Goal: Use online tool/utility: Utilize a website feature to perform a specific function

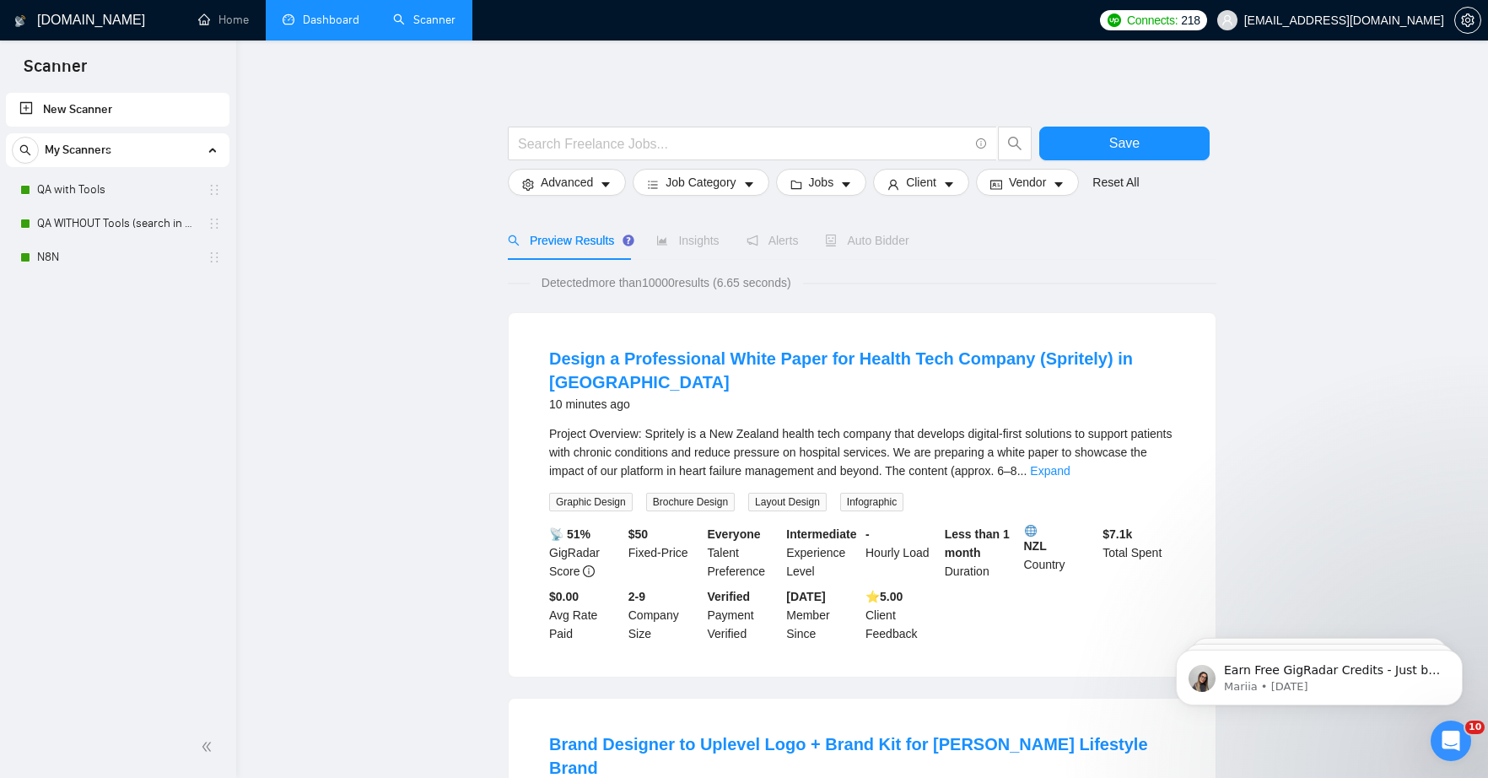
click at [334, 16] on link "Dashboard" at bounding box center [321, 20] width 77 height 14
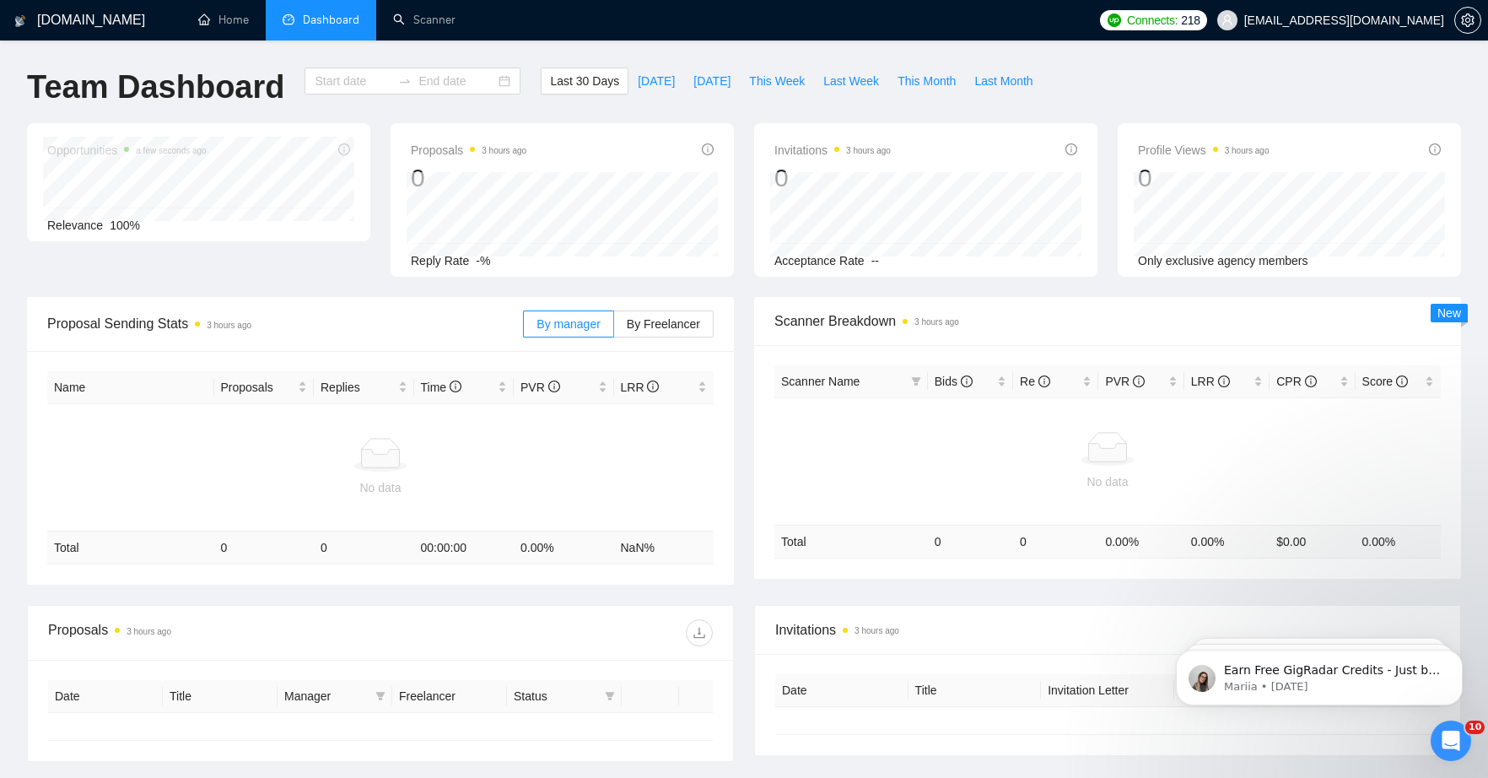
type input "[DATE]"
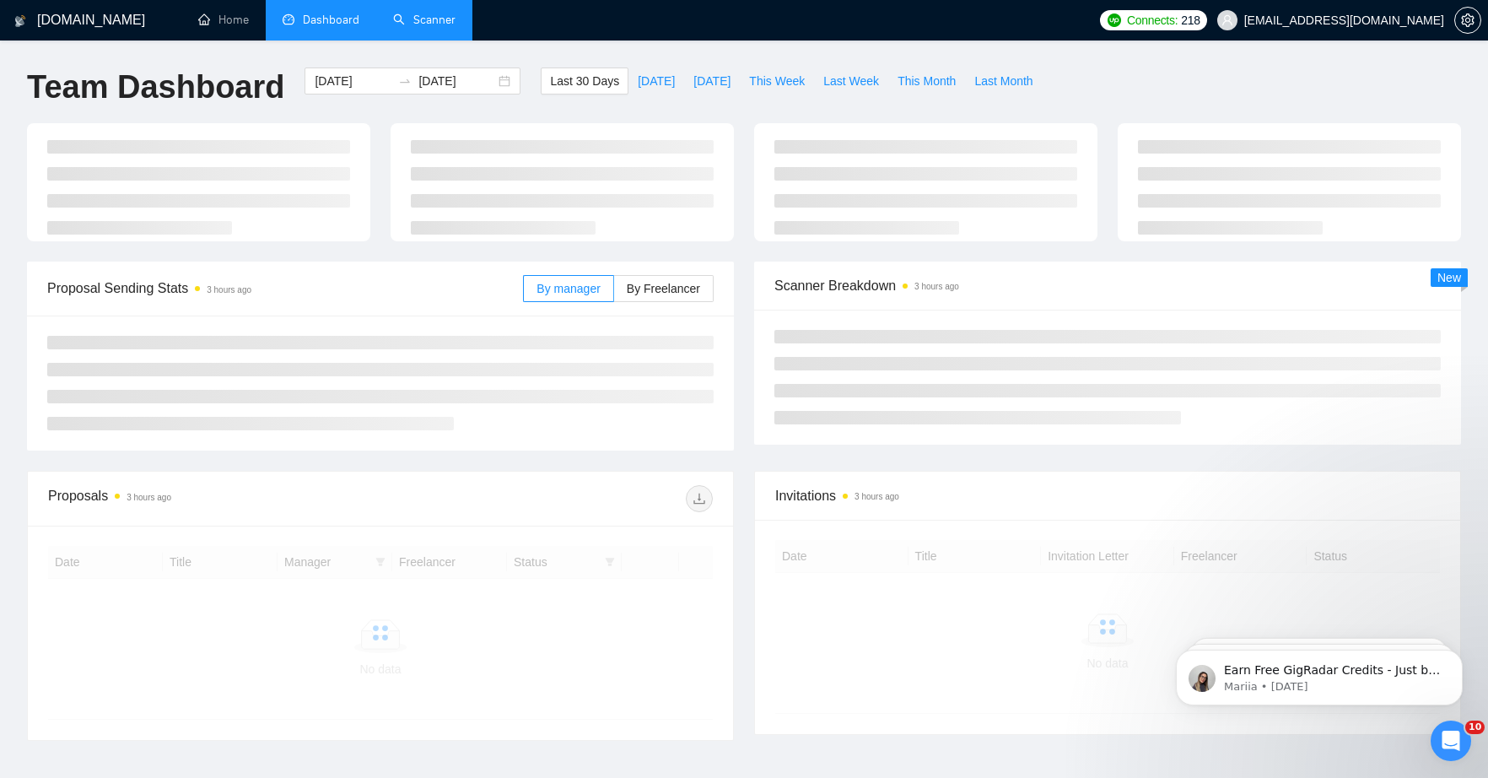
click at [428, 14] on link "Scanner" at bounding box center [424, 20] width 62 height 14
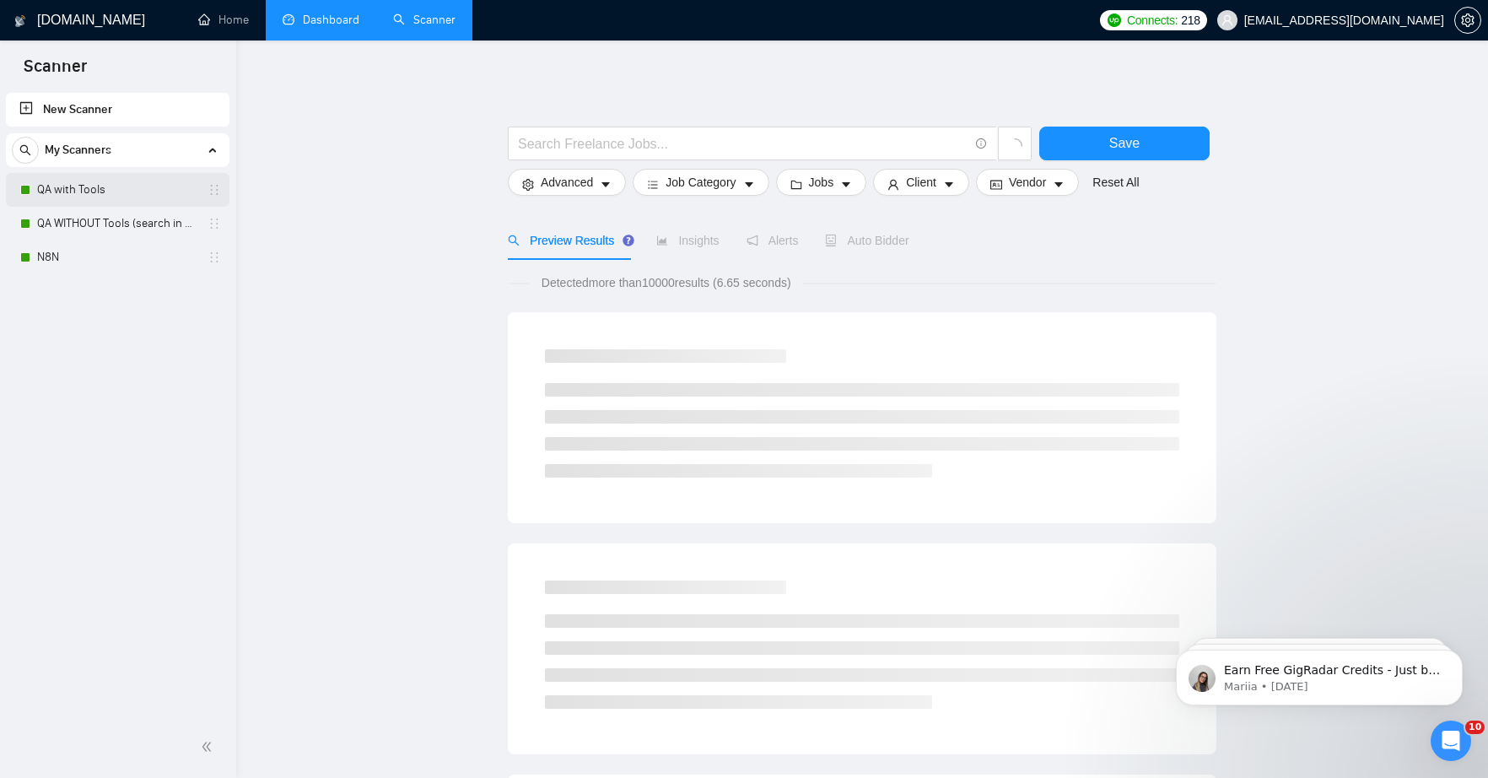
click at [139, 198] on link "QA with Tools" at bounding box center [117, 190] width 160 height 34
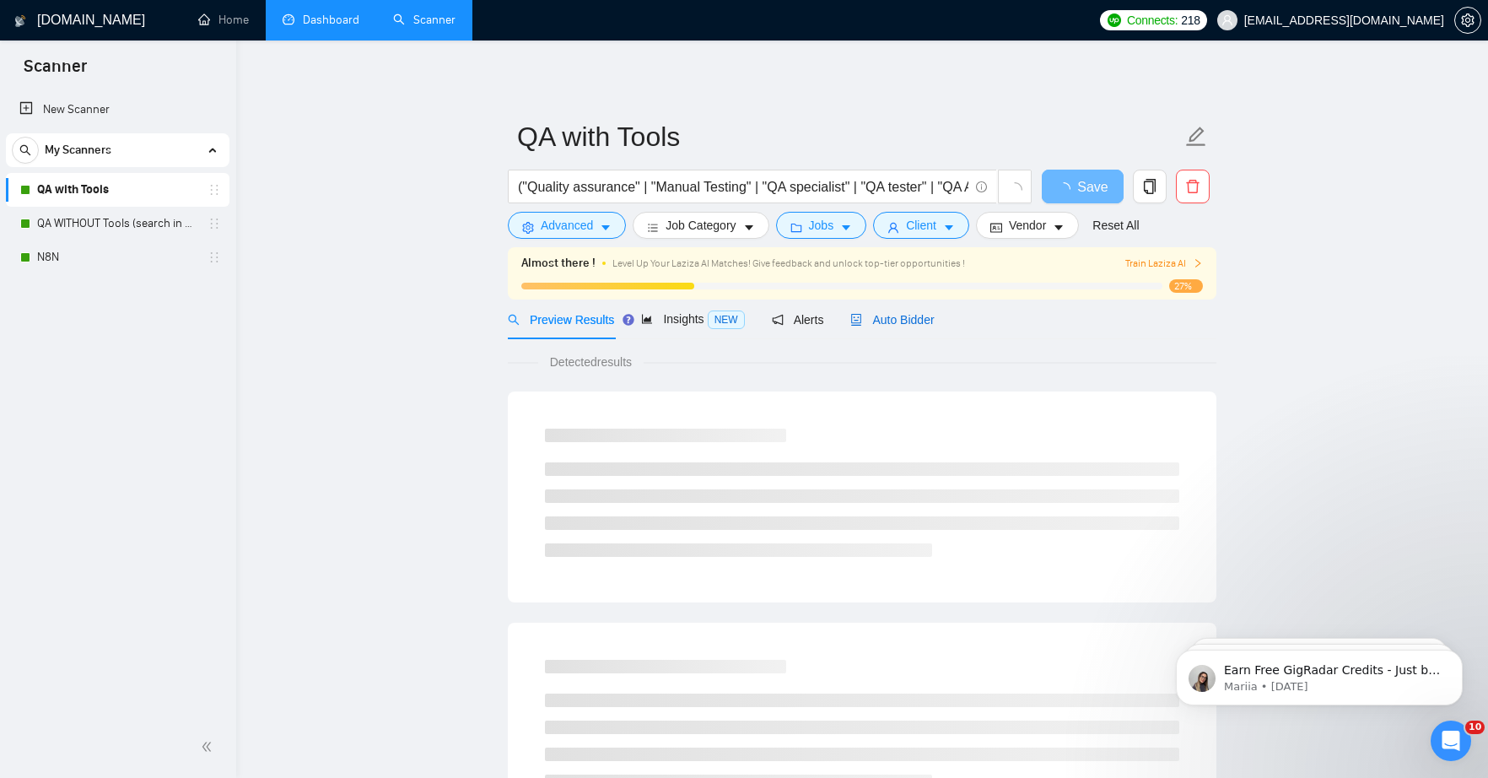
click at [926, 315] on span "Auto Bidder" at bounding box center [891, 319] width 83 height 13
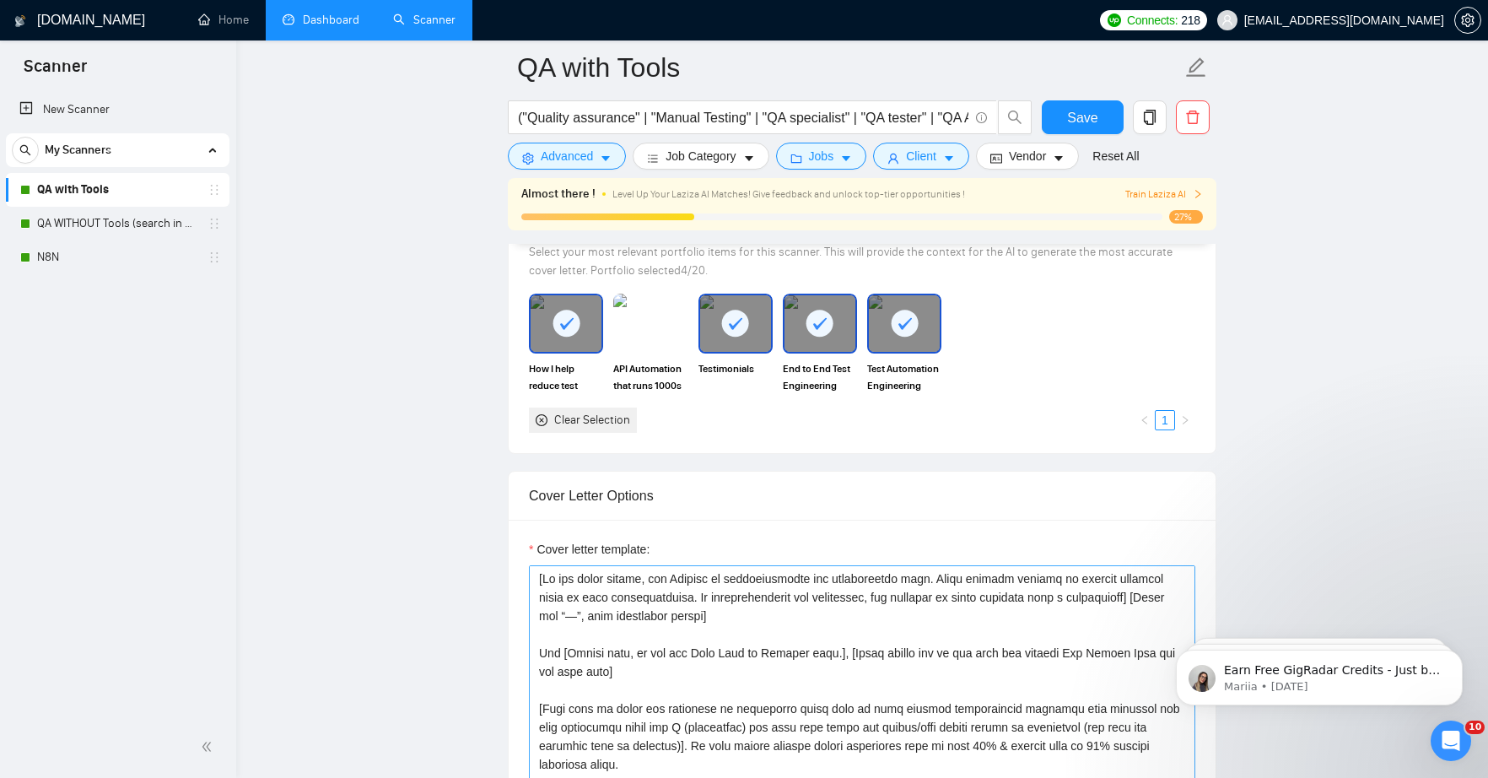
scroll to position [1612, 0]
click at [538, 579] on textarea "Cover letter template:" at bounding box center [862, 753] width 666 height 380
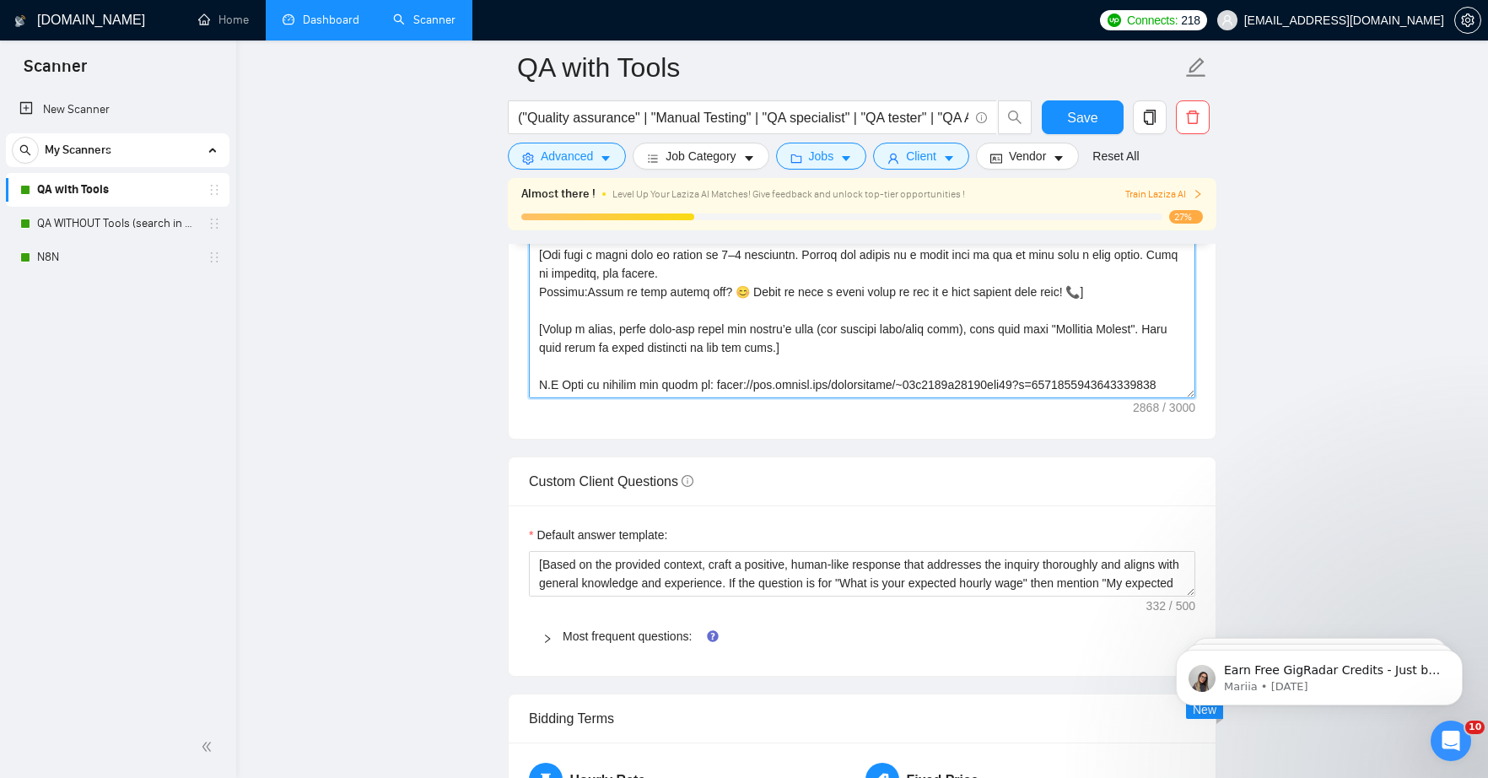
scroll to position [2157, 0]
click at [716, 385] on textarea "Cover letter template:" at bounding box center [862, 208] width 666 height 380
click at [895, 325] on textarea "Cover letter template:" at bounding box center [862, 208] width 666 height 380
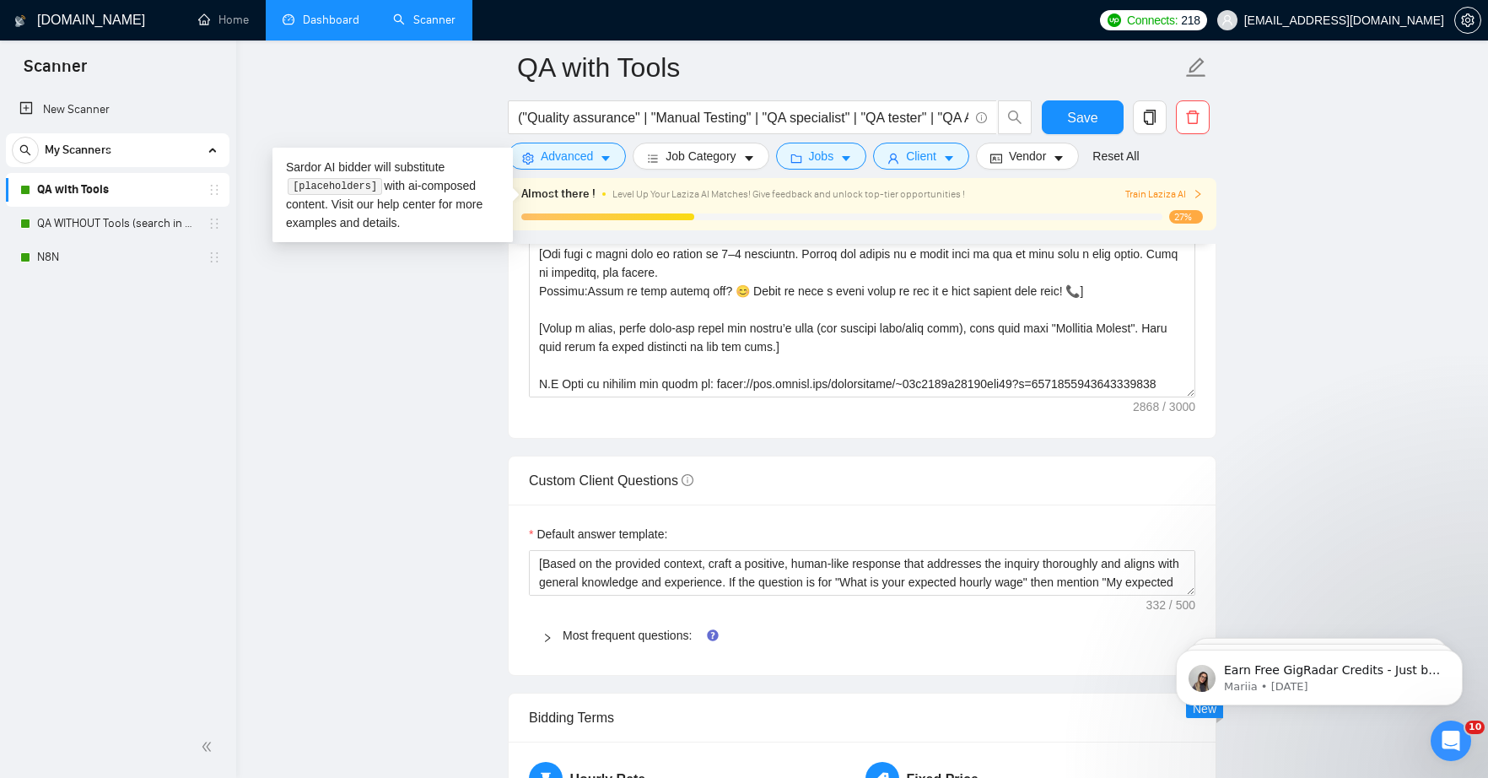
click at [326, 19] on link "Dashboard" at bounding box center [321, 20] width 77 height 14
